Goal: Find specific page/section: Find specific page/section

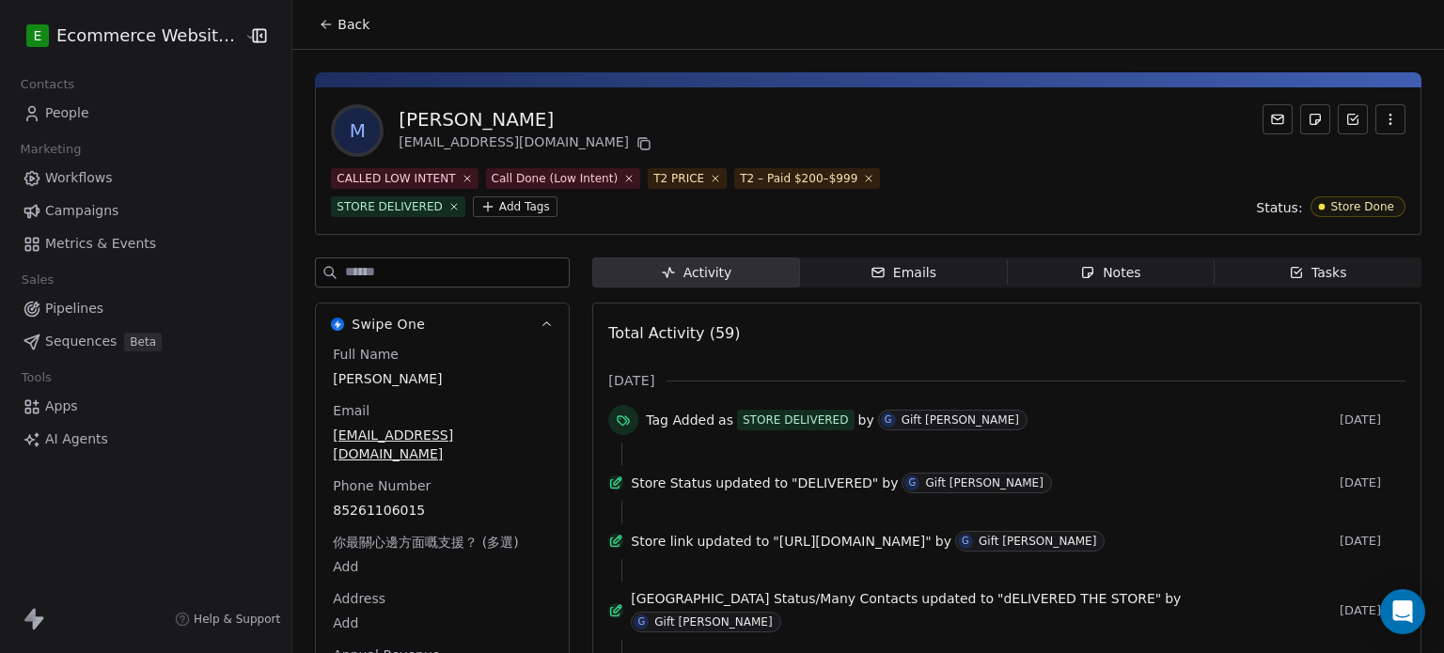
click at [325, 25] on button "Back" at bounding box center [343, 25] width 73 height 34
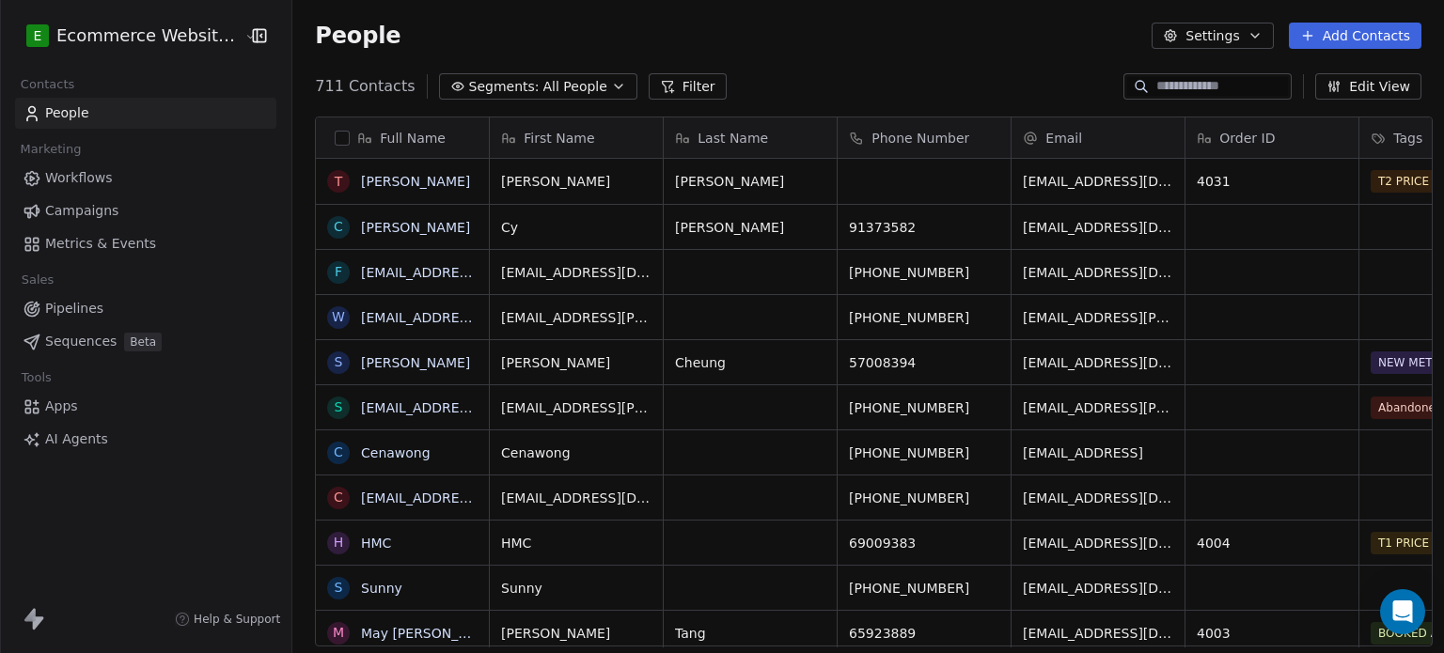
scroll to position [560, 1148]
click at [1175, 82] on input at bounding box center [1222, 86] width 132 height 19
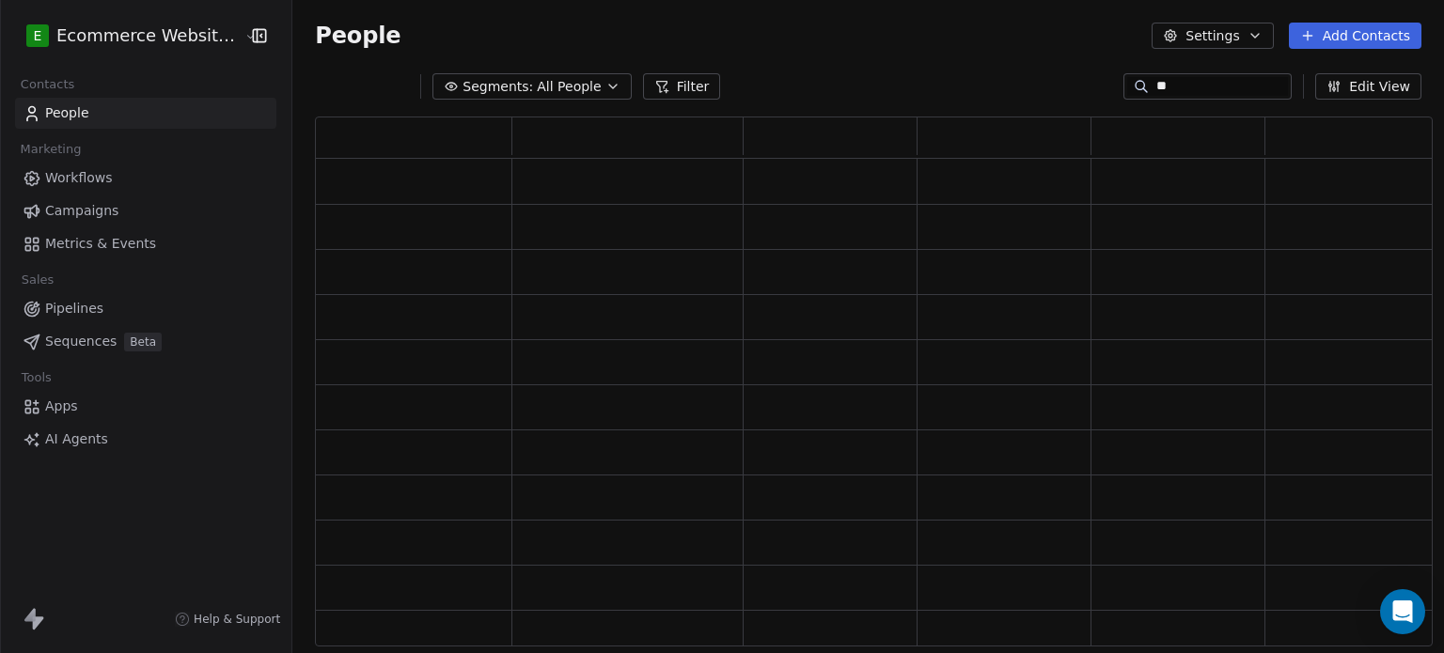
scroll to position [515, 1103]
type input "***"
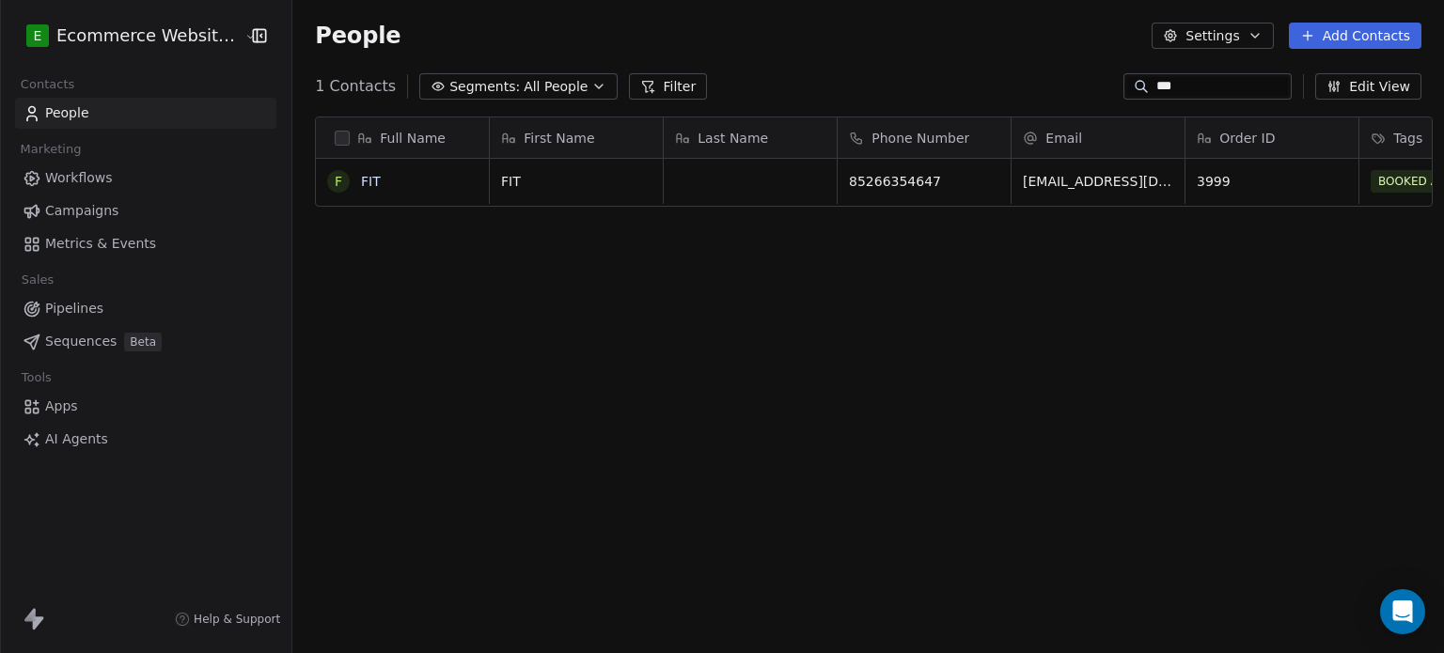
scroll to position [560, 1148]
click at [361, 180] on link "FIT" at bounding box center [371, 181] width 20 height 15
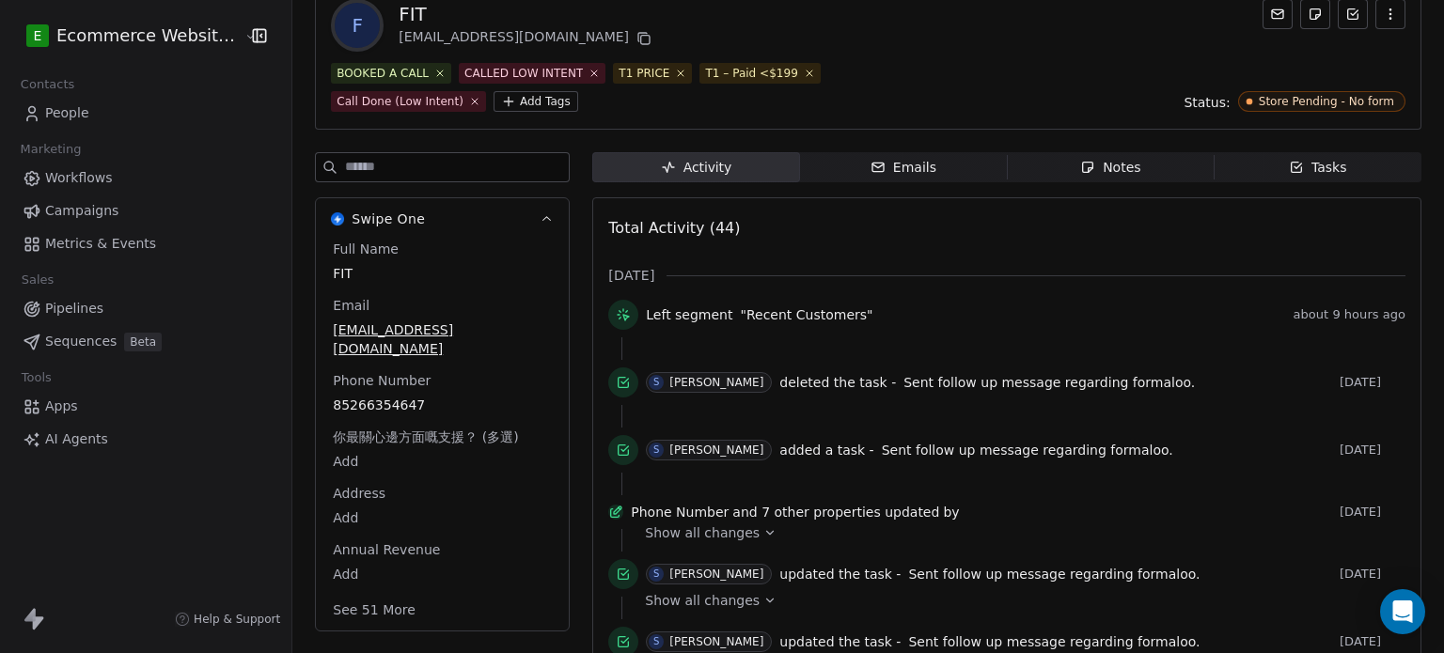
scroll to position [109, 0]
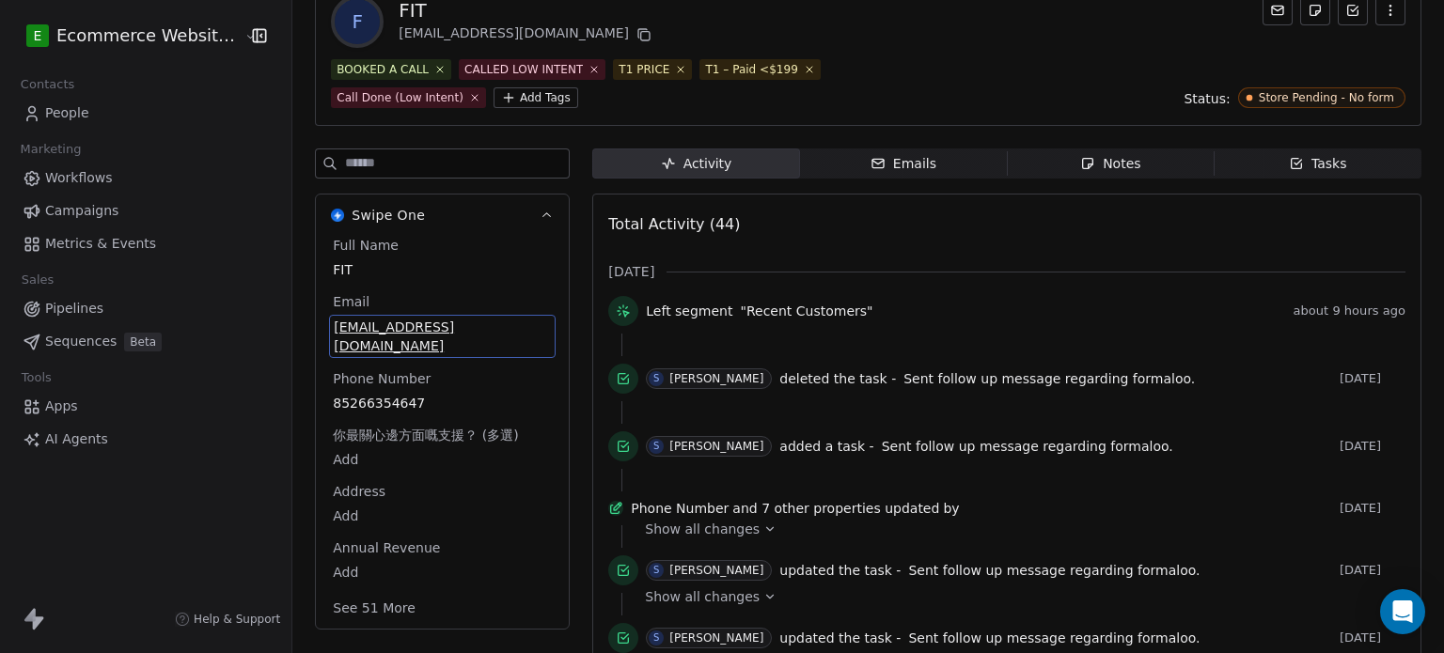
drag, startPoint x: 493, startPoint y: 333, endPoint x: 391, endPoint y: 327, distance: 101.7
click at [391, 327] on span "[EMAIL_ADDRESS][DOMAIN_NAME]" at bounding box center [442, 337] width 217 height 38
click at [485, 327] on span "[EMAIL_ADDRESS][DOMAIN_NAME]" at bounding box center [442, 337] width 217 height 38
drag, startPoint x: 493, startPoint y: 338, endPoint x: 312, endPoint y: 324, distance: 181.0
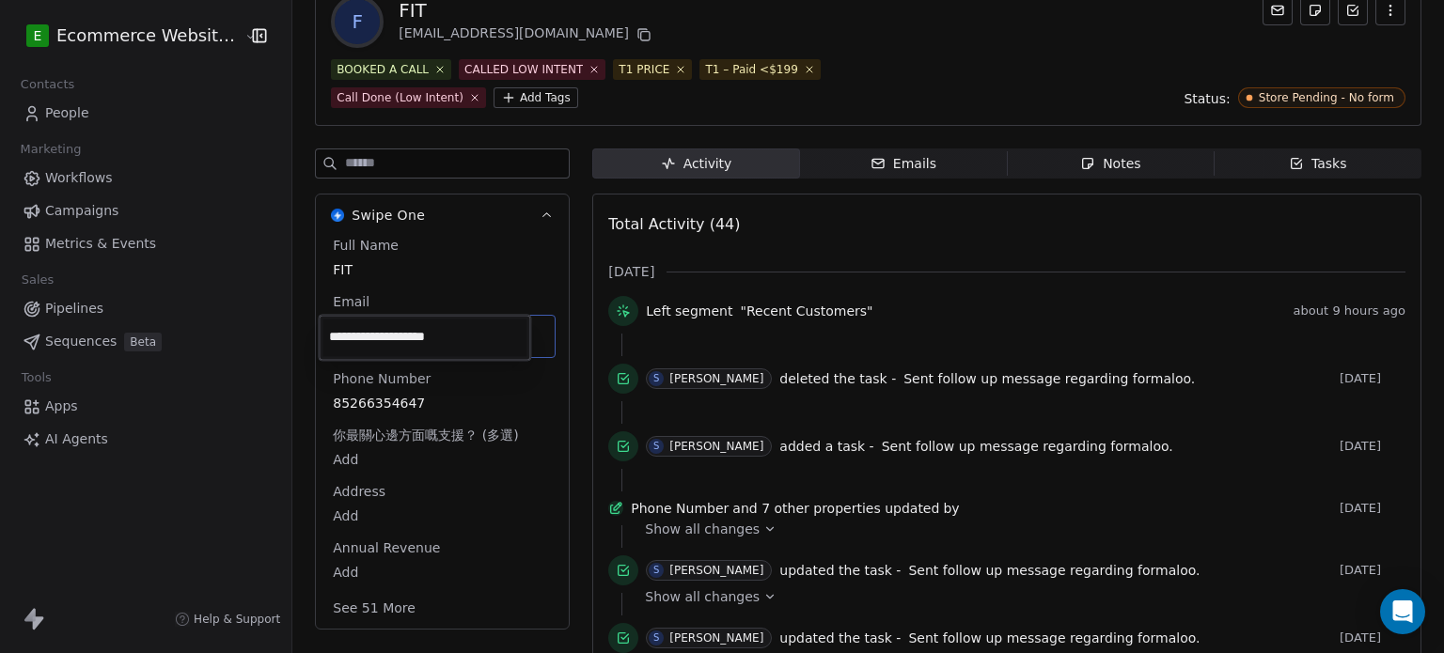
click at [312, 324] on html "E Ecommerce Website Builder Contacts People Marketing Workflows Campaigns Metri…" at bounding box center [722, 326] width 1444 height 653
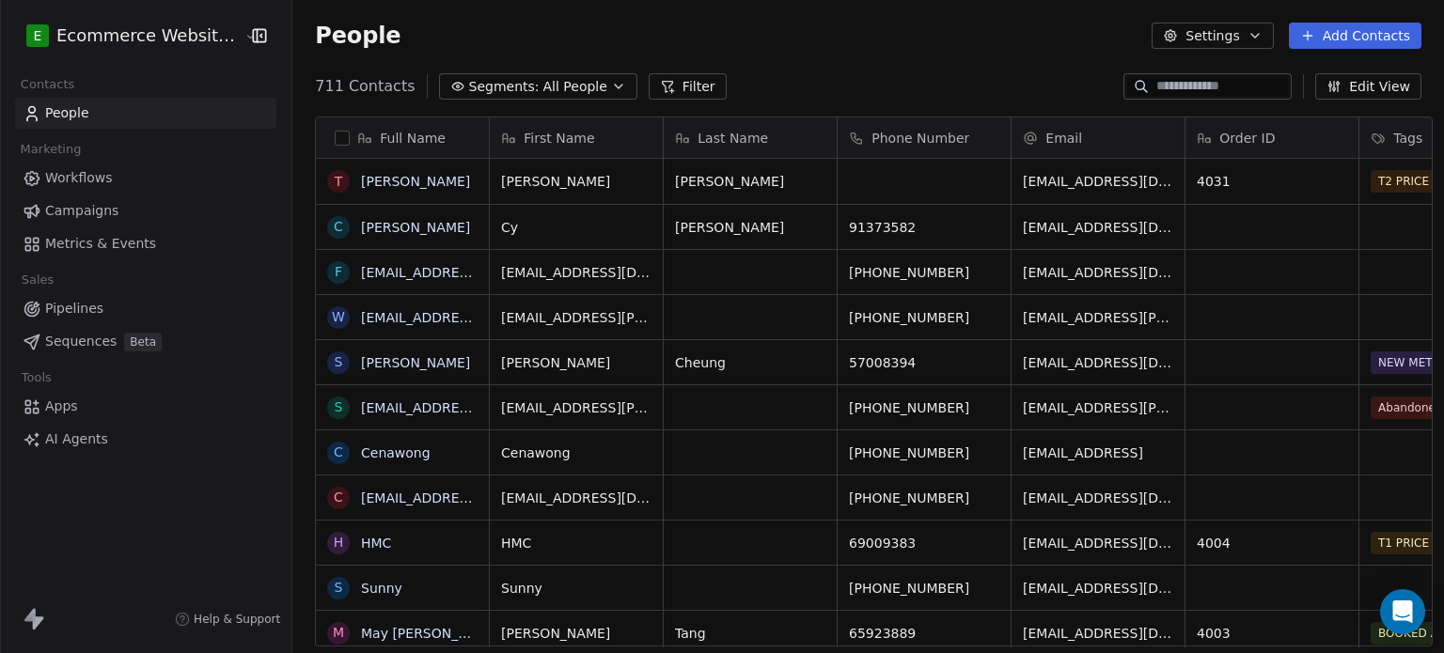
scroll to position [15, 15]
click at [1179, 82] on input at bounding box center [1222, 86] width 132 height 19
type input "****"
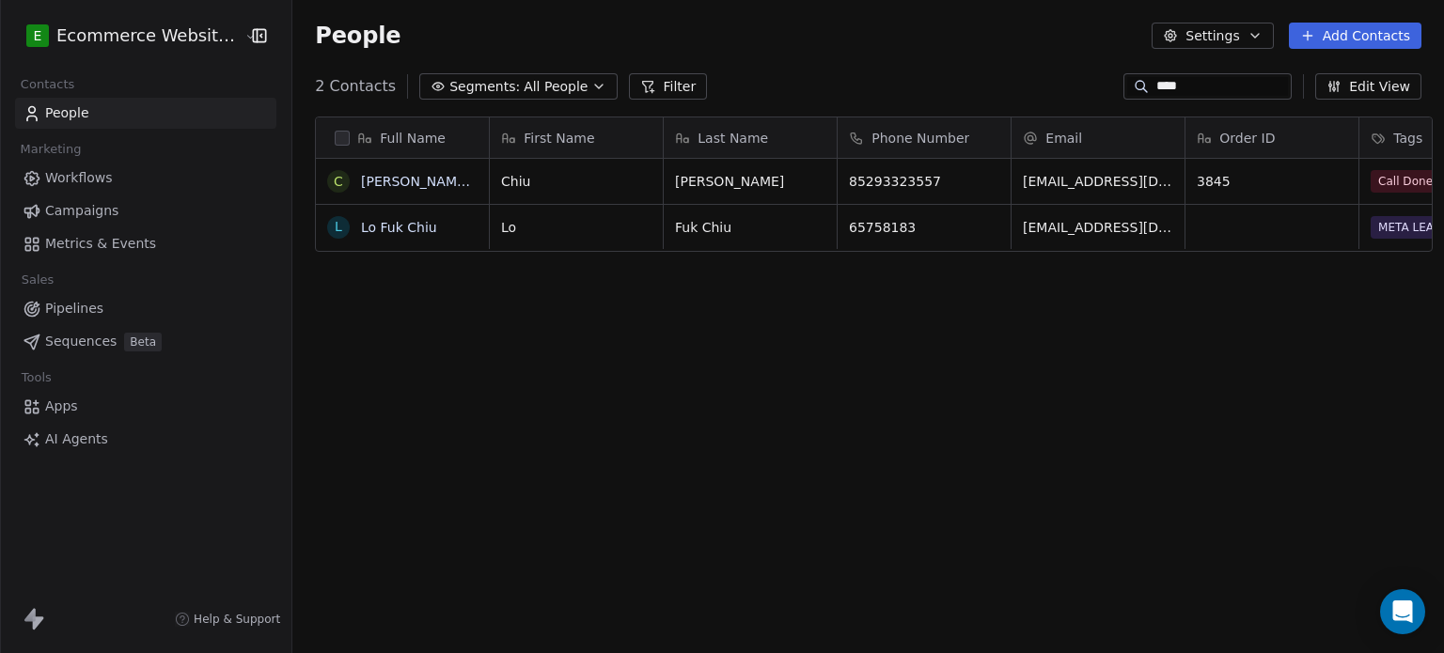
scroll to position [560, 1148]
click at [400, 180] on link "Chiu Ng Yee" at bounding box center [472, 181] width 223 height 15
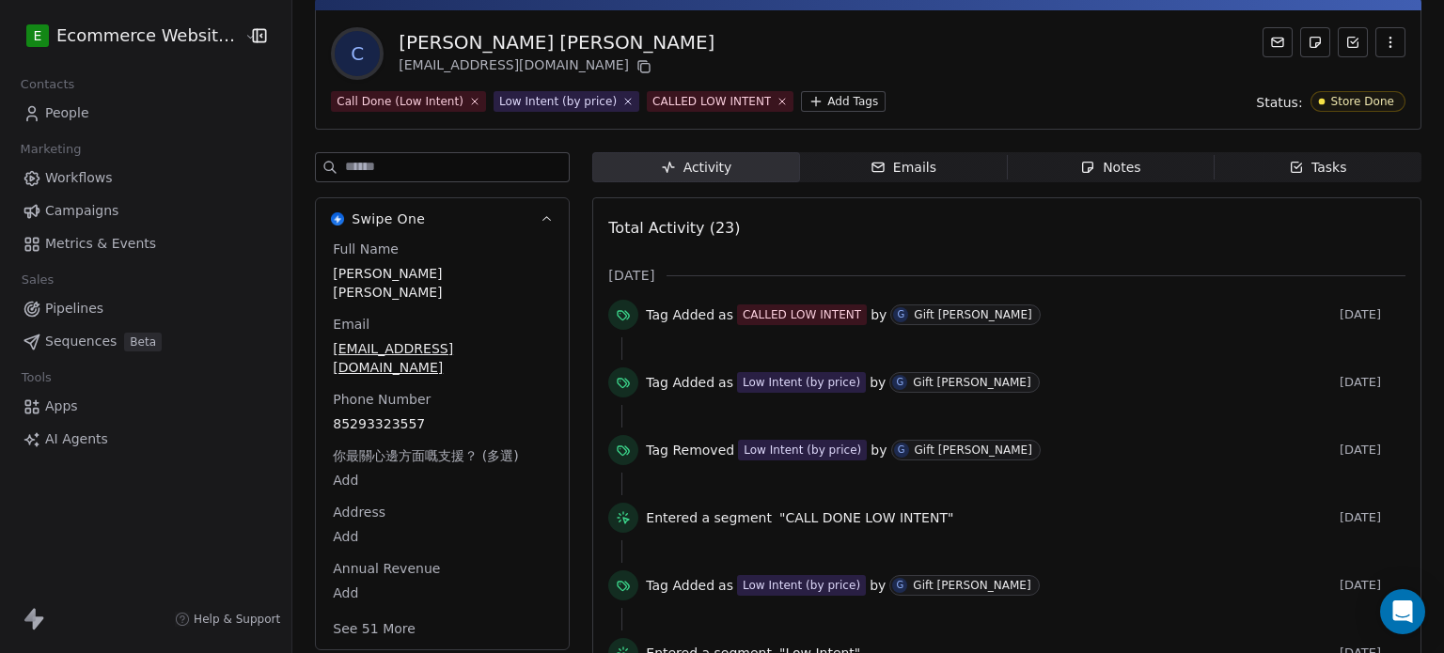
scroll to position [62, 0]
